Goal: Navigation & Orientation: Find specific page/section

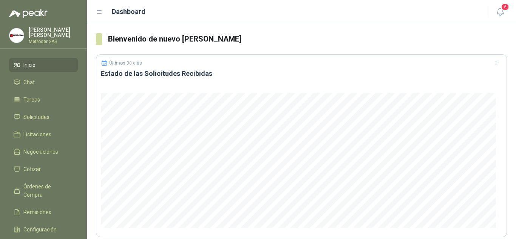
click at [37, 65] on li "Inicio" at bounding box center [44, 65] width 60 height 8
click at [37, 116] on span "Solicitudes" at bounding box center [36, 117] width 26 height 8
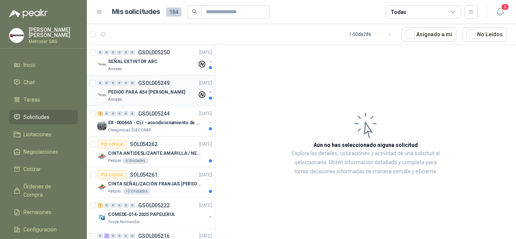
click at [161, 96] on p "PEDIDO PARA A54 [PERSON_NAME]" at bounding box center [146, 92] width 77 height 7
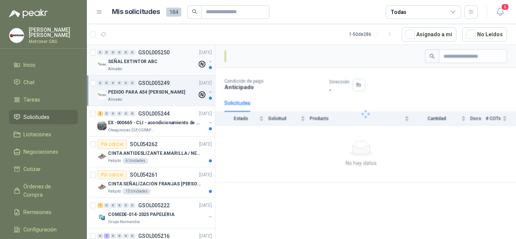
click at [148, 62] on p "SEÑAL EXTINTOR ABC" at bounding box center [132, 61] width 49 height 7
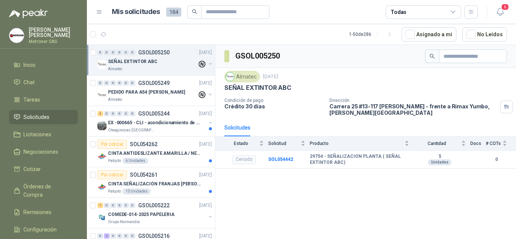
drag, startPoint x: 456, startPoint y: 9, endPoint x: 456, endPoint y: 13, distance: 3.8
click at [456, 9] on div "Todas" at bounding box center [424, 12] width 76 height 14
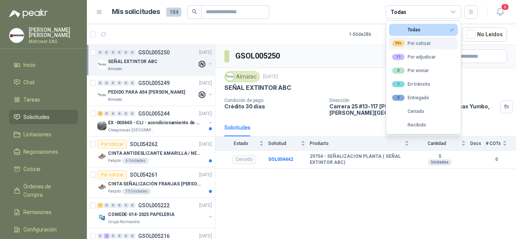
click at [427, 45] on div "99+ Por cotizar" at bounding box center [411, 43] width 39 height 6
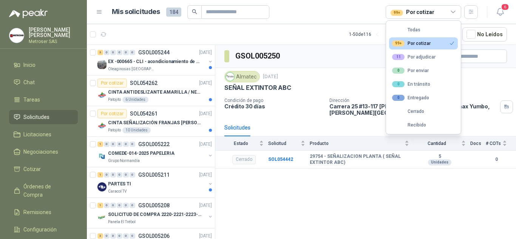
click at [330, 6] on article "Mis solicitudes 184 99+ Por cotizar" at bounding box center [295, 12] width 366 height 14
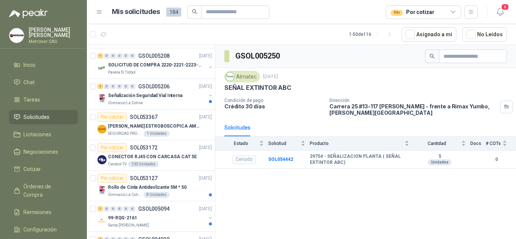
scroll to position [151, 0]
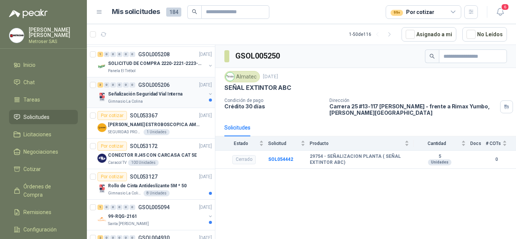
click at [160, 97] on p "Señalización Seguridad Vial Interna" at bounding box center [145, 94] width 74 height 7
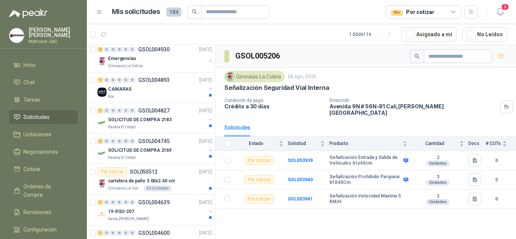
scroll to position [340, 0]
click at [155, 91] on div "CAMARAS" at bounding box center [157, 88] width 98 height 9
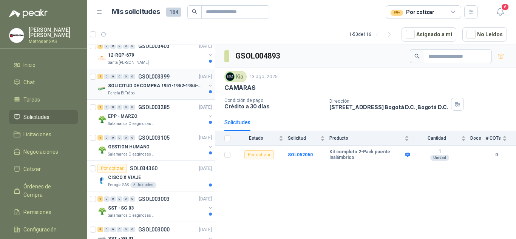
scroll to position [1350, 0]
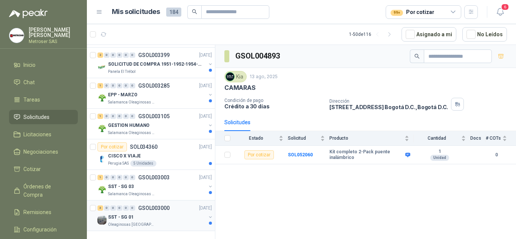
click at [151, 222] on p "Oleaginosas [GEOGRAPHIC_DATA][PERSON_NAME]" at bounding box center [132, 225] width 48 height 6
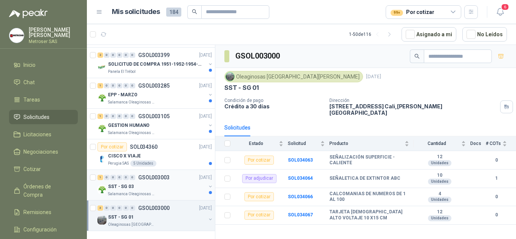
click at [136, 182] on div "SST - SG 03" at bounding box center [157, 186] width 98 height 9
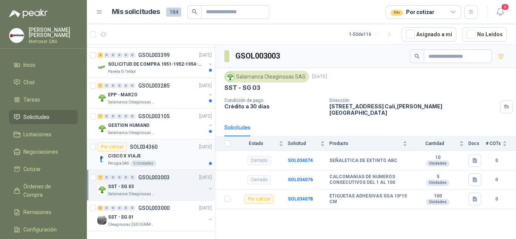
click at [152, 161] on div "5 Unidades" at bounding box center [143, 164] width 26 height 6
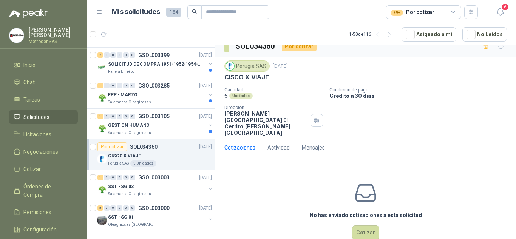
scroll to position [14, 0]
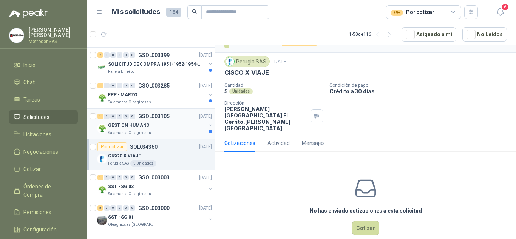
click at [153, 121] on div "GESTION HUMANO" at bounding box center [157, 125] width 98 height 9
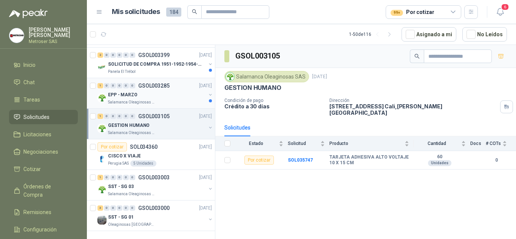
click at [154, 99] on div "Salamanca Oleaginosas SAS" at bounding box center [157, 102] width 98 height 6
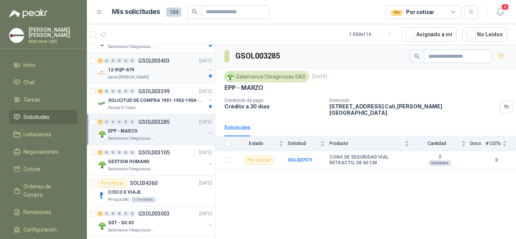
scroll to position [1274, 0]
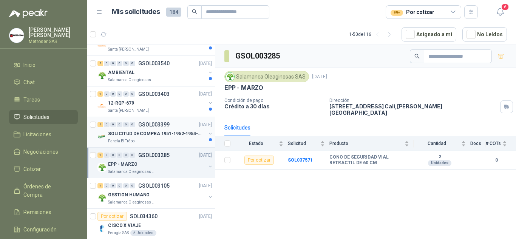
click at [161, 140] on div "Panela El Trébol" at bounding box center [157, 141] width 98 height 6
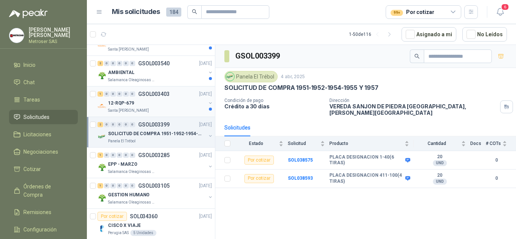
click at [148, 100] on div "12-RQP-679" at bounding box center [157, 103] width 98 height 9
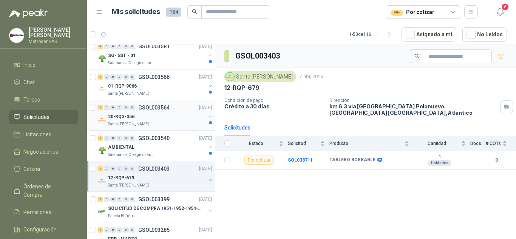
scroll to position [1199, 0]
click at [158, 145] on div "AMBIENTAL" at bounding box center [157, 148] width 98 height 9
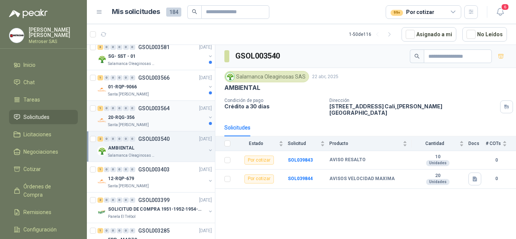
click at [161, 117] on div "20-RQG-356" at bounding box center [157, 117] width 98 height 9
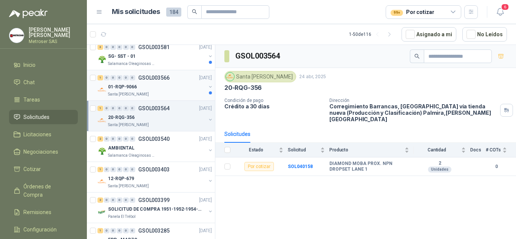
click at [159, 88] on div "01-RQP-9066" at bounding box center [157, 86] width 98 height 9
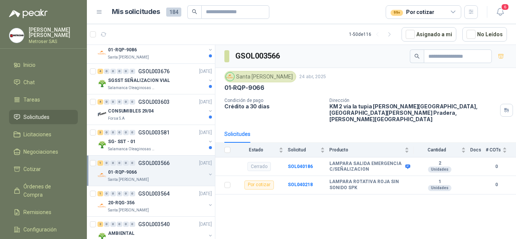
scroll to position [1085, 0]
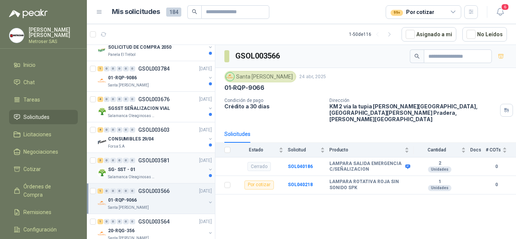
click at [166, 166] on div "SG- SST - 01" at bounding box center [157, 169] width 98 height 9
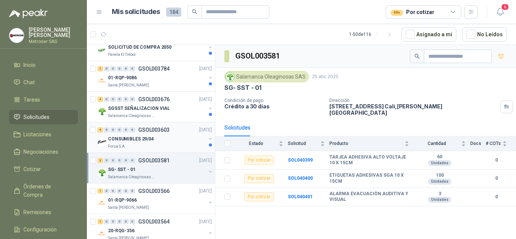
click at [170, 141] on div "CONSUMIBLES 29/04" at bounding box center [157, 138] width 98 height 9
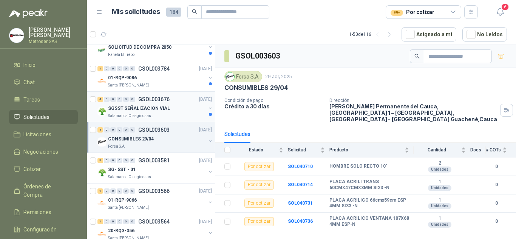
click at [172, 109] on div "SGSST SEÑALIZACION VIAL" at bounding box center [157, 108] width 98 height 9
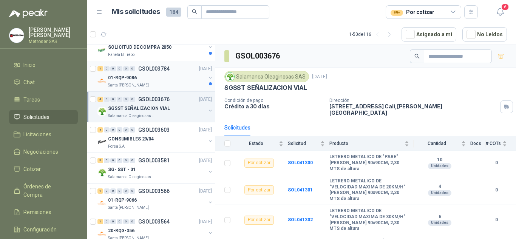
click at [151, 85] on div "Santa [PERSON_NAME]" at bounding box center [157, 85] width 98 height 6
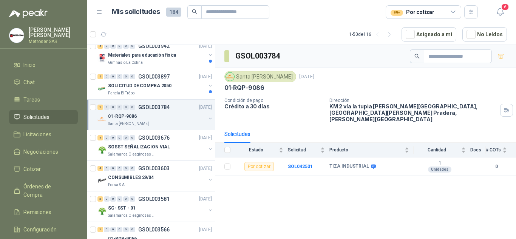
scroll to position [1010, 0]
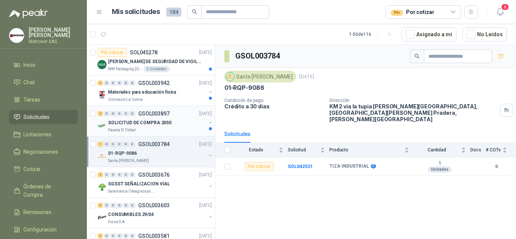
click at [158, 125] on p "SOLICITUD DE COMPRA 2050" at bounding box center [139, 122] width 63 height 7
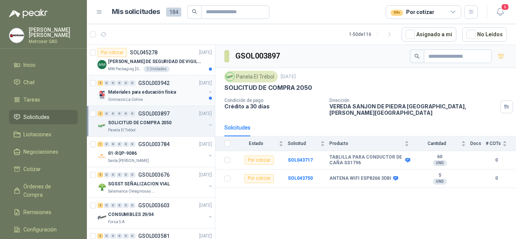
click at [156, 78] on div "4 0 0 0 0 0 GSOL003942 [DATE] Materiales para educación física Gimnasio La Coli…" at bounding box center [151, 91] width 128 height 31
click at [146, 56] on div "Por cotizar SOL045278" at bounding box center [127, 52] width 60 height 9
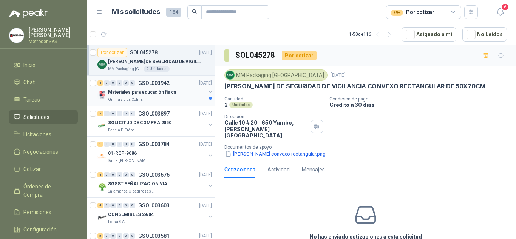
scroll to position [859, 0]
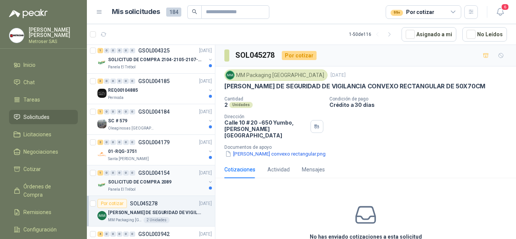
click at [158, 182] on p "SOLICITUD DE COMPRA 2089" at bounding box center [139, 182] width 63 height 7
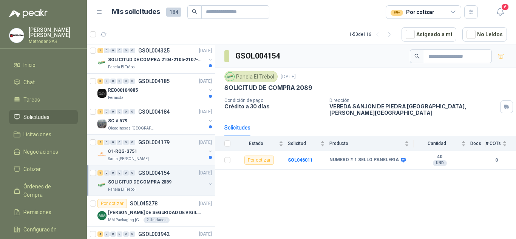
click at [167, 149] on div "01-RQG-3751" at bounding box center [157, 151] width 98 height 9
